Goal: Task Accomplishment & Management: Use online tool/utility

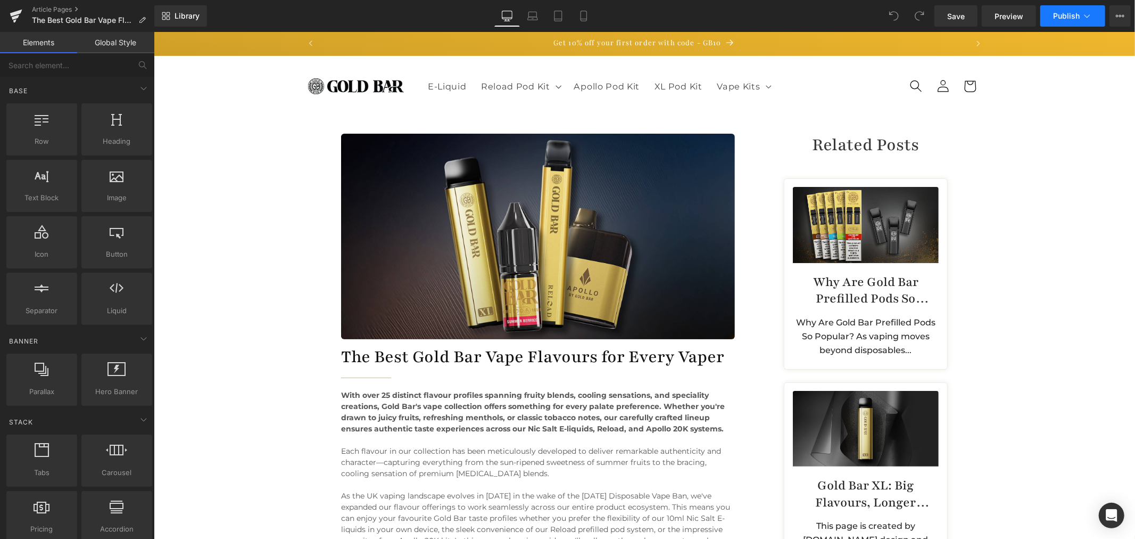
click at [1065, 21] on button "Publish" at bounding box center [1073, 15] width 65 height 21
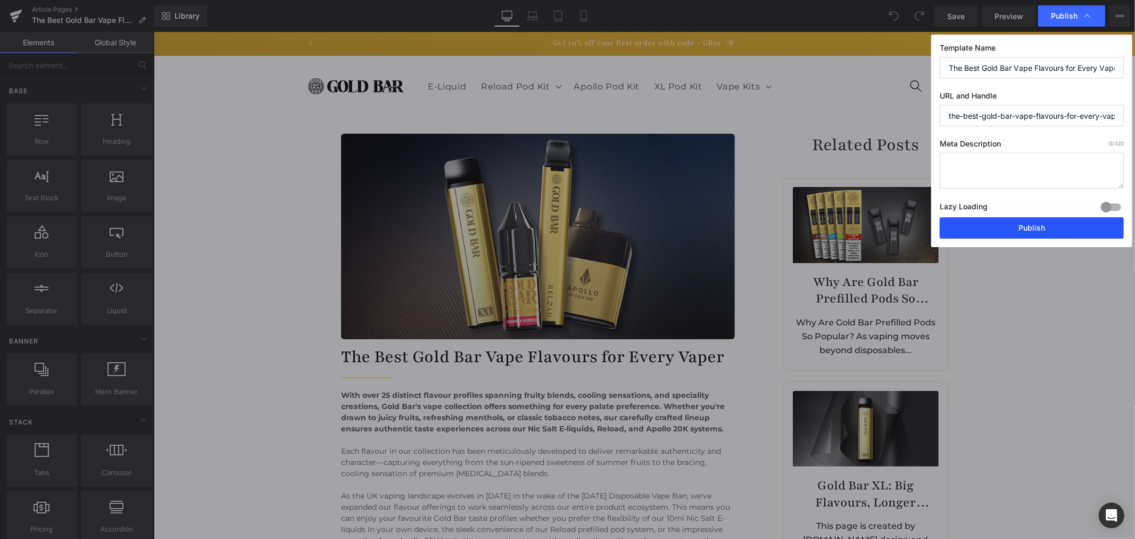
click at [1036, 226] on button "Publish" at bounding box center [1032, 227] width 184 height 21
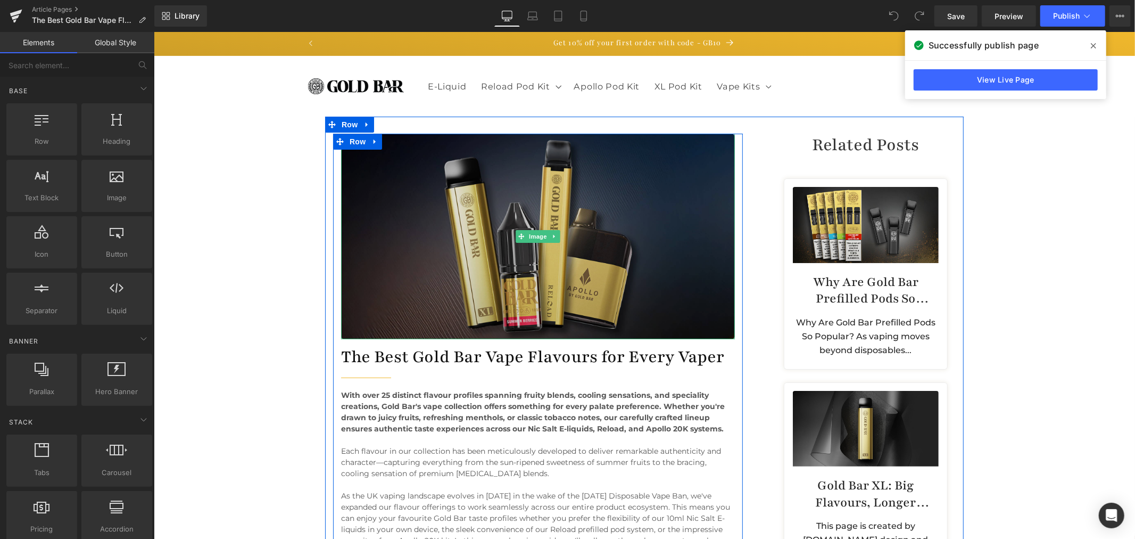
click at [579, 219] on img at bounding box center [538, 235] width 394 height 205
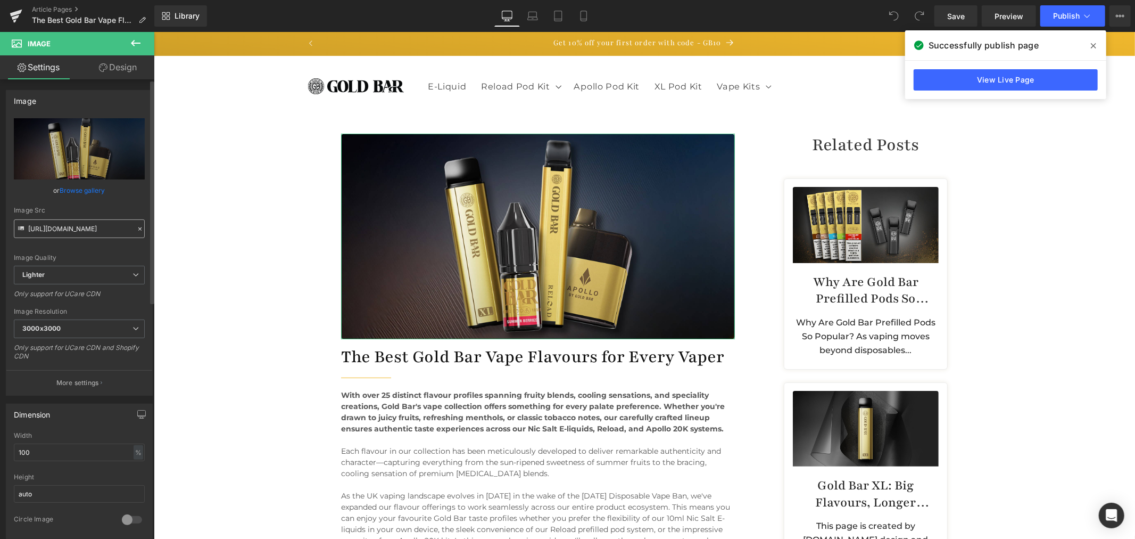
click at [52, 232] on input "[URL][DOMAIN_NAME]" at bounding box center [79, 228] width 131 height 19
click at [59, 4] on div "Article Pages The Best Gold Bar Vape Flavours for Every Vaper" at bounding box center [77, 16] width 154 height 32
click at [44, 9] on link "Article Pages" at bounding box center [93, 9] width 122 height 9
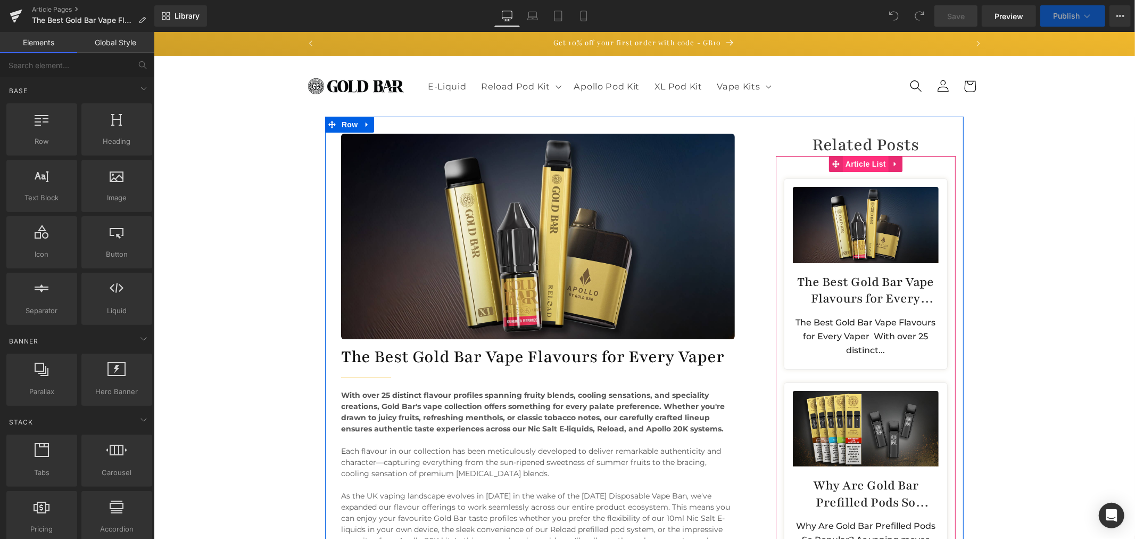
click at [845, 159] on span "Article List" at bounding box center [866, 163] width 46 height 16
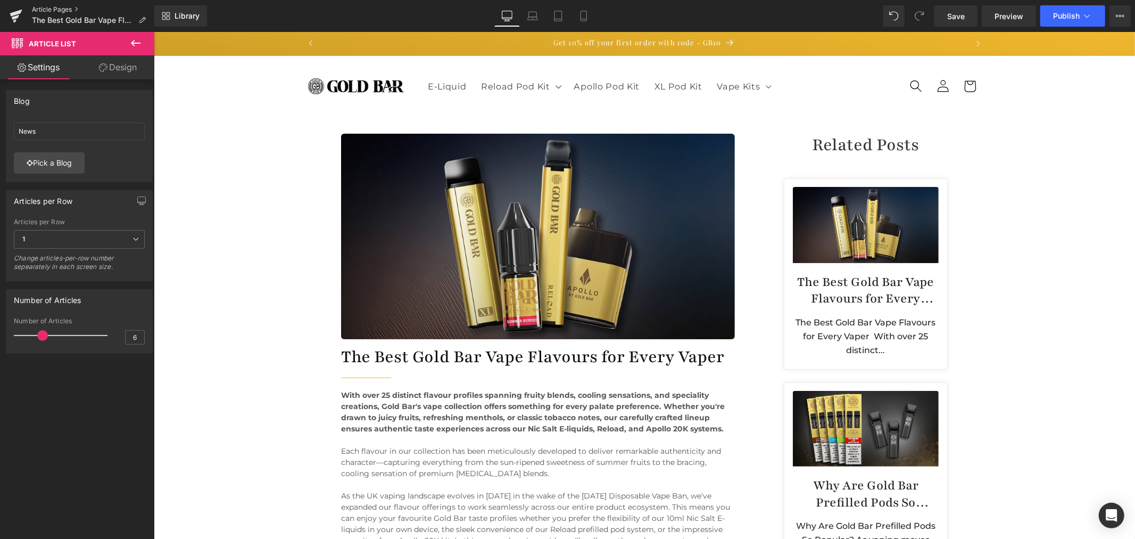
click at [60, 6] on link "Article Pages" at bounding box center [93, 9] width 122 height 9
